Goal: Task Accomplishment & Management: Use online tool/utility

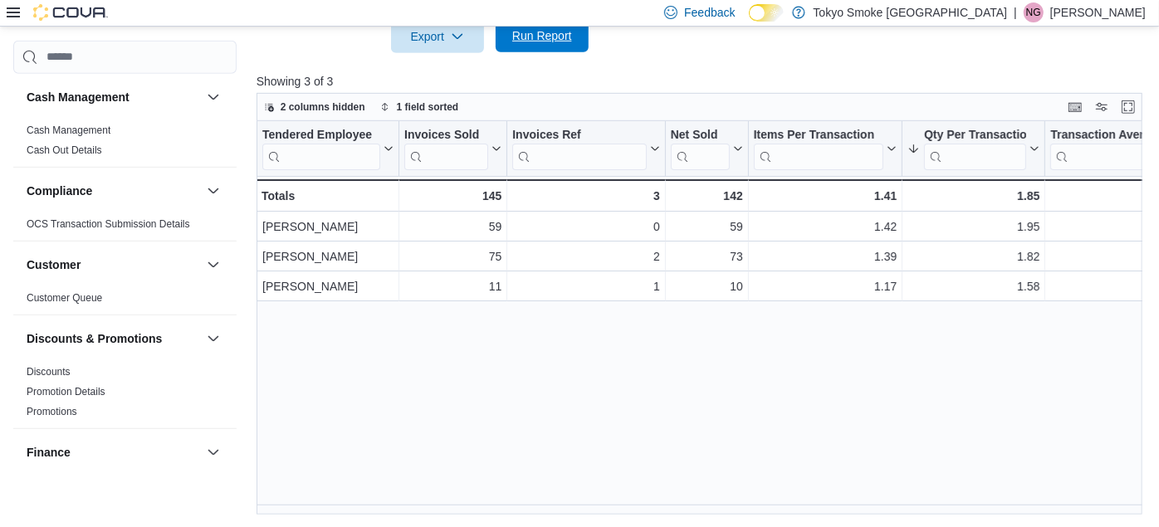
scroll to position [1039, 0]
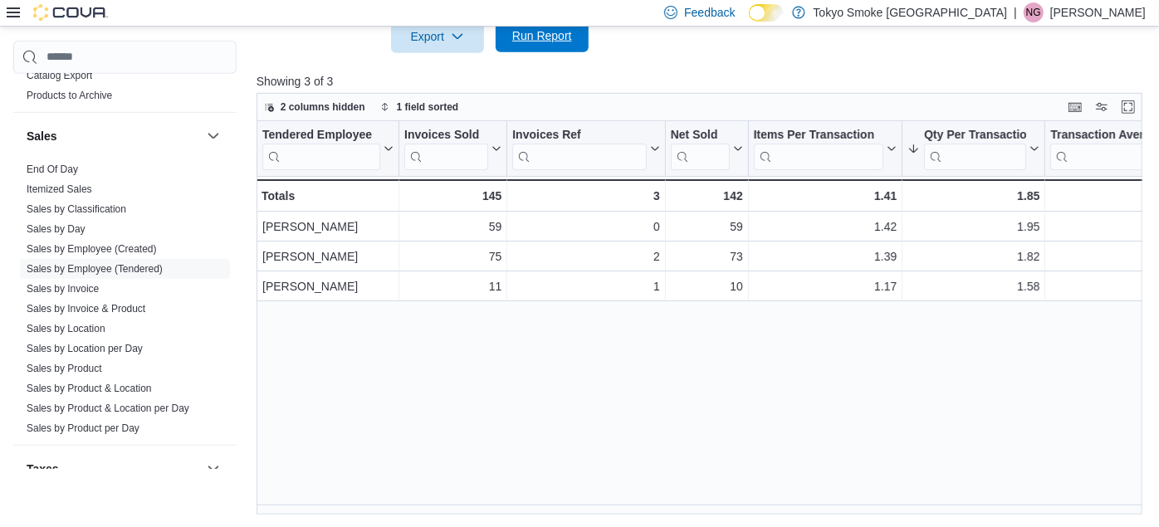
click at [530, 44] on span "Run Report" at bounding box center [542, 35] width 73 height 33
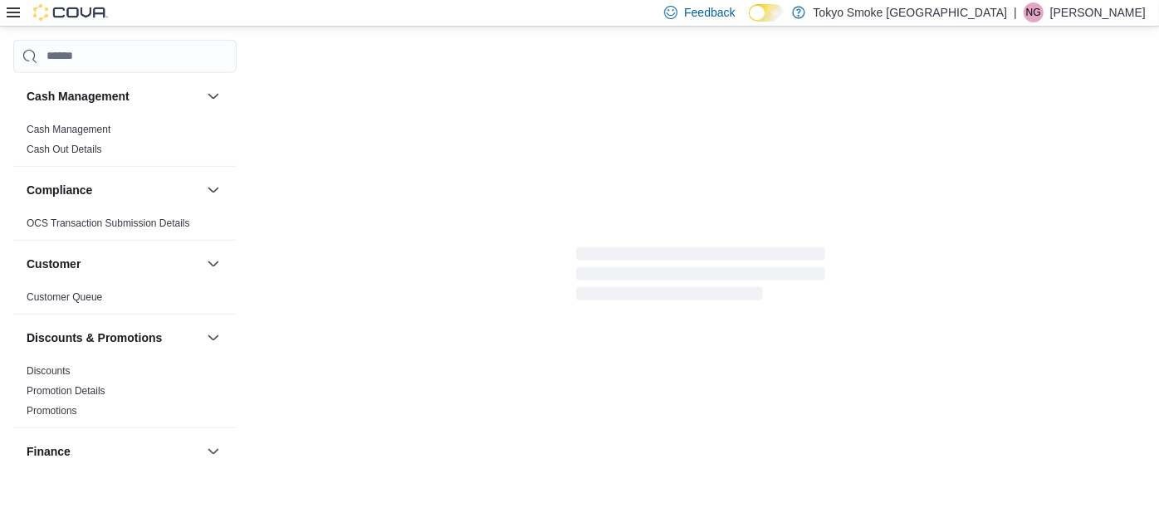
scroll to position [589, 0]
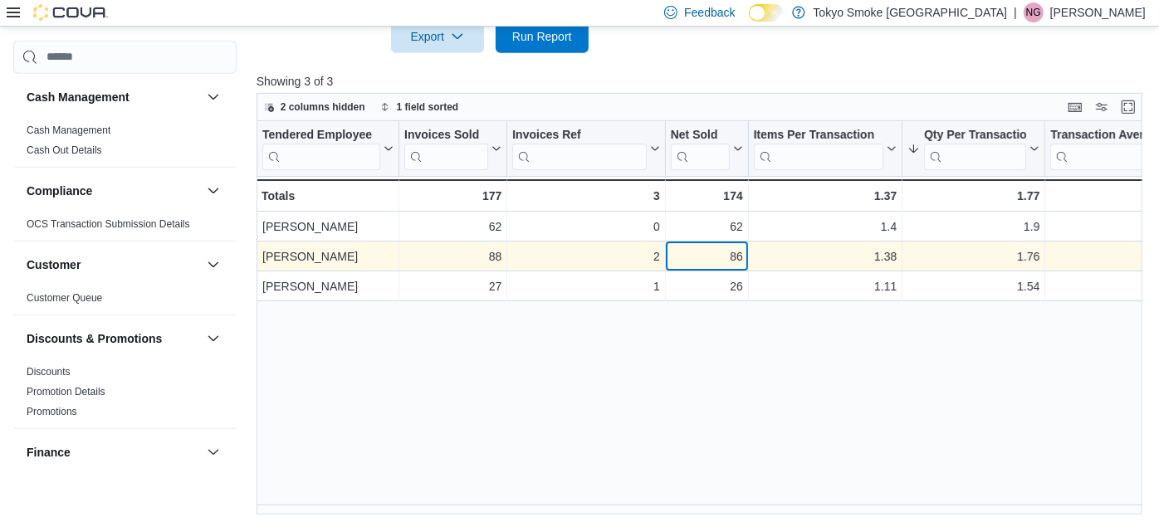
click at [518, 247] on div "2" at bounding box center [585, 257] width 147 height 20
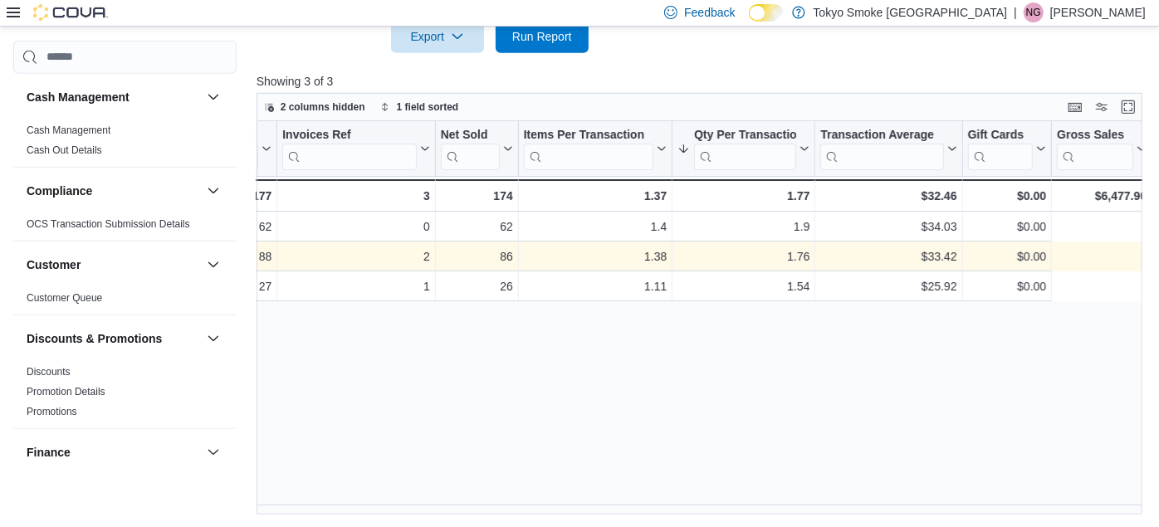
scroll to position [0, 0]
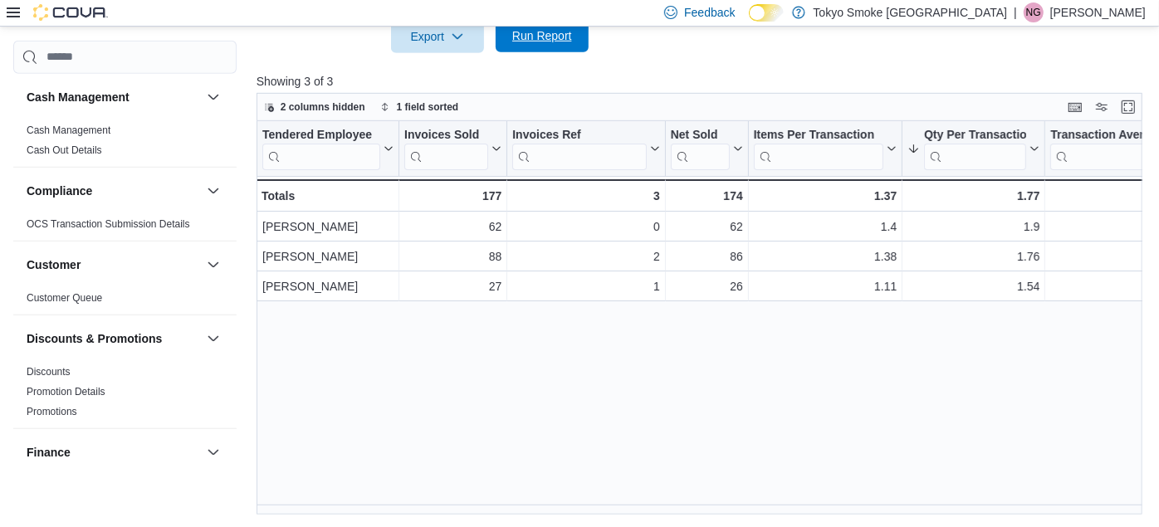
click at [536, 43] on span "Run Report" at bounding box center [542, 35] width 73 height 33
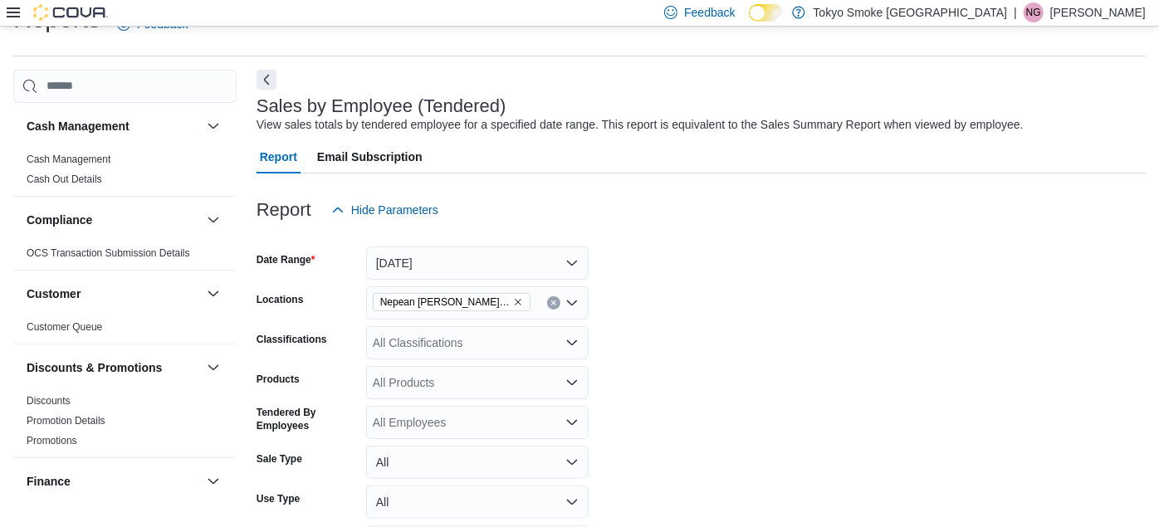
scroll to position [499, 0]
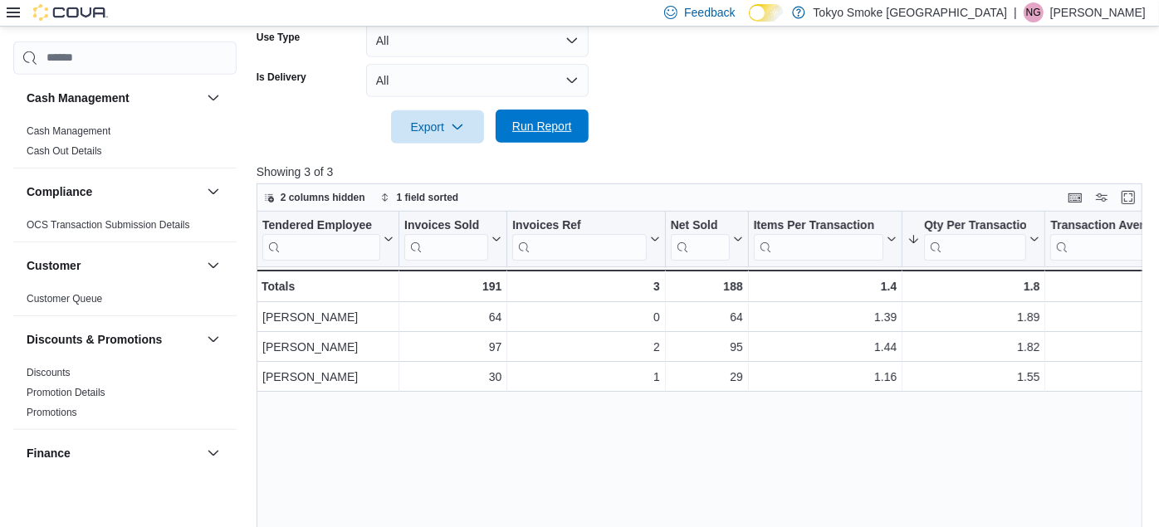
click at [540, 116] on span "Run Report" at bounding box center [542, 126] width 73 height 33
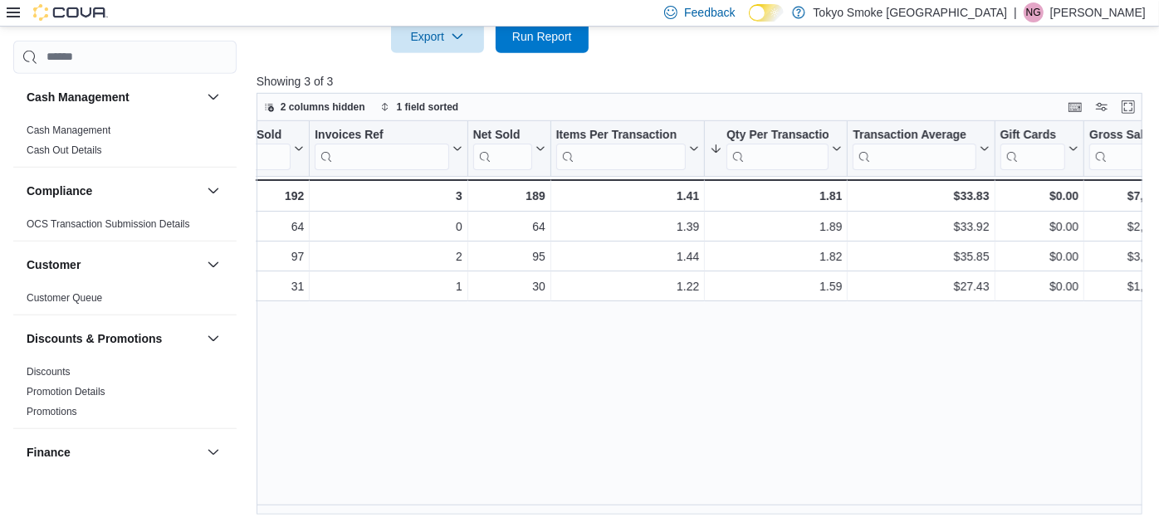
scroll to position [0, 167]
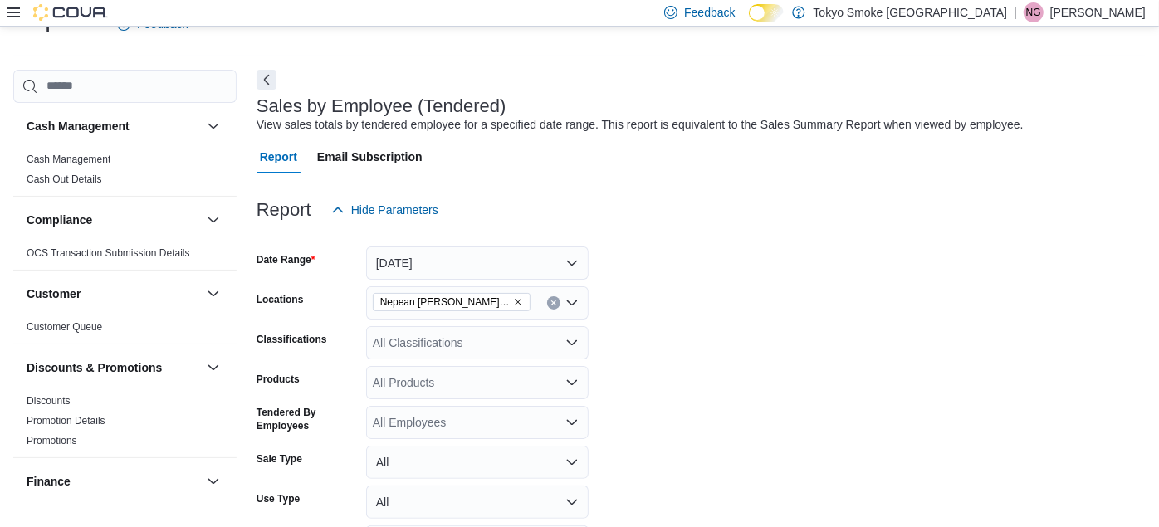
scroll to position [499, 0]
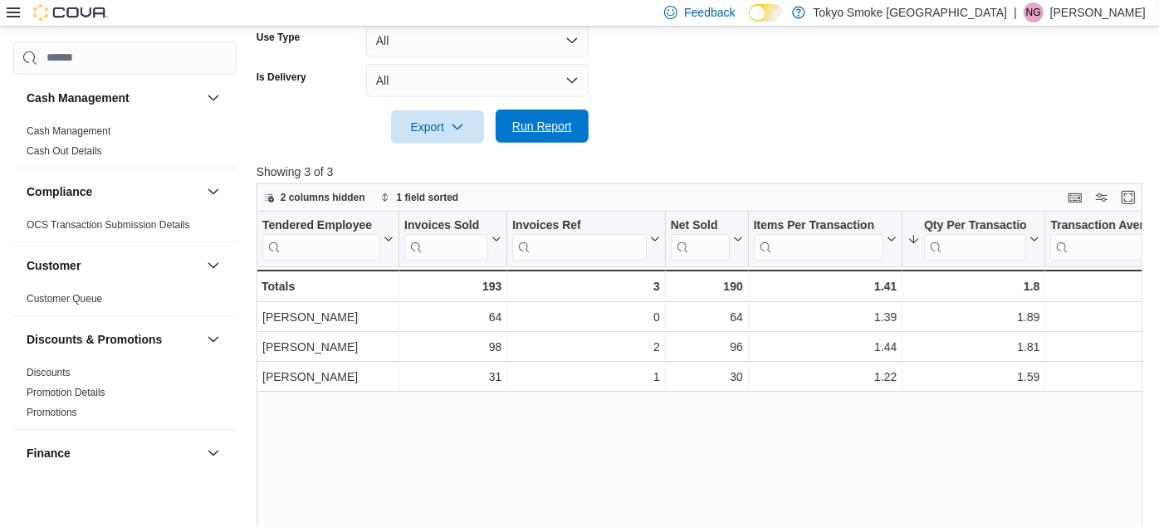
click at [536, 127] on span "Run Report" at bounding box center [542, 126] width 60 height 17
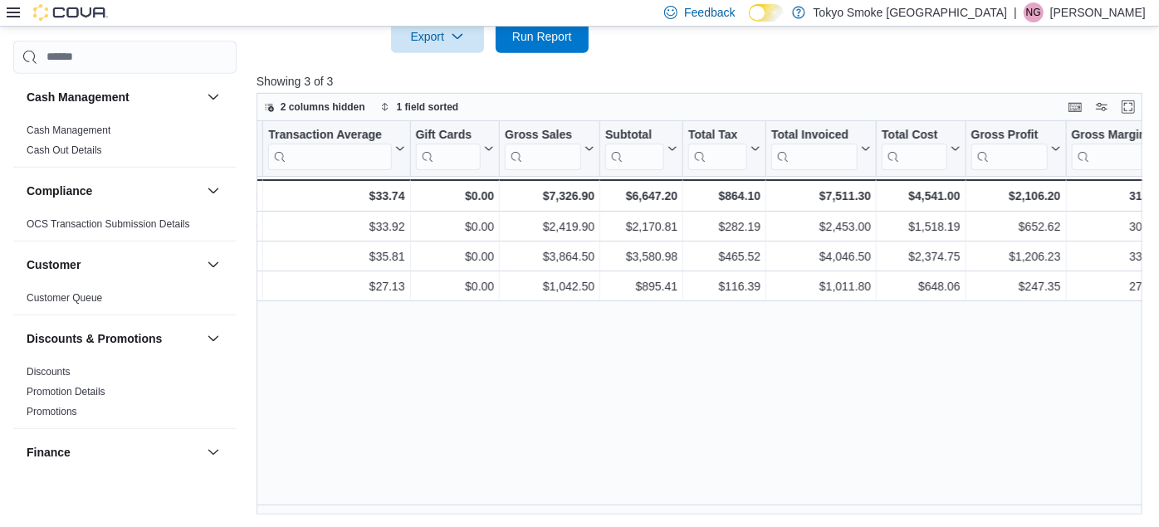
scroll to position [0, 0]
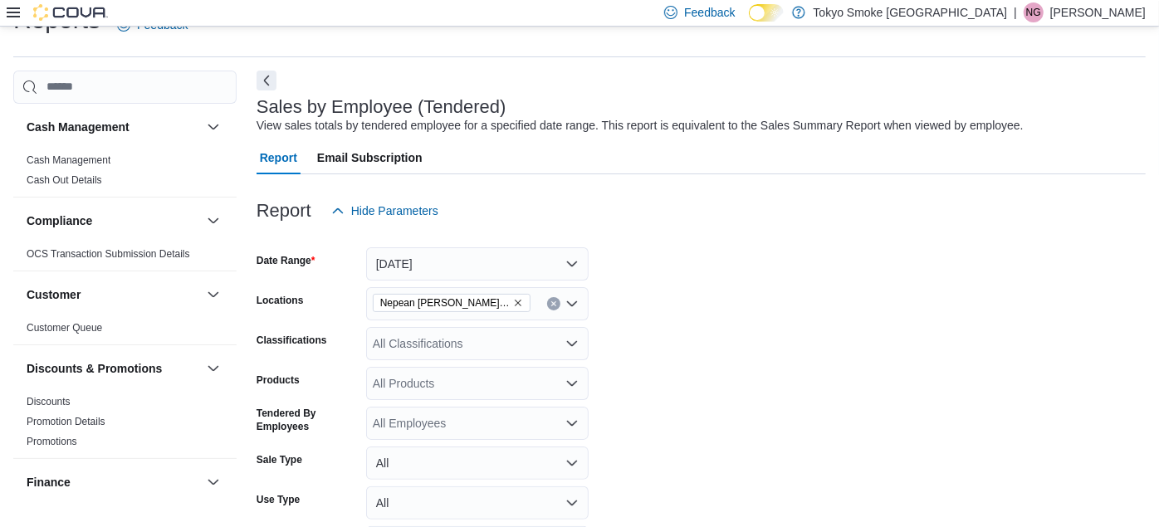
scroll to position [37, 0]
